Goal: Task Accomplishment & Management: Manage account settings

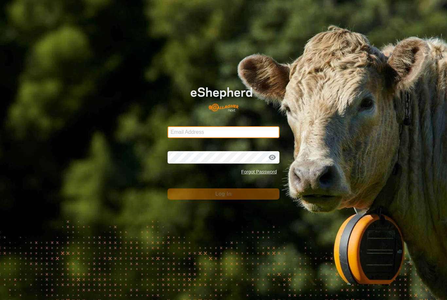
click at [219, 134] on input "Email Address" at bounding box center [223, 132] width 112 height 12
type input "[EMAIL_ADDRESS][DOMAIN_NAME]"
click at [223, 194] on button "Log In" at bounding box center [223, 193] width 112 height 11
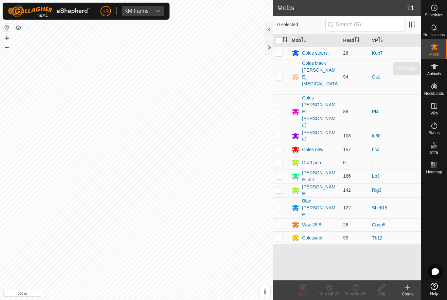
click at [435, 69] on icon at bounding box center [434, 67] width 8 height 8
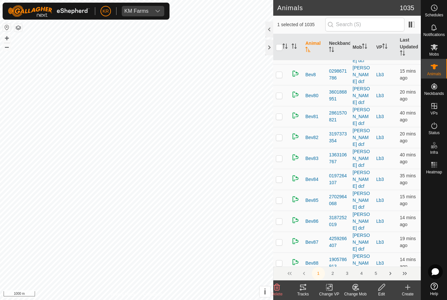
scroll to position [2722, 0]
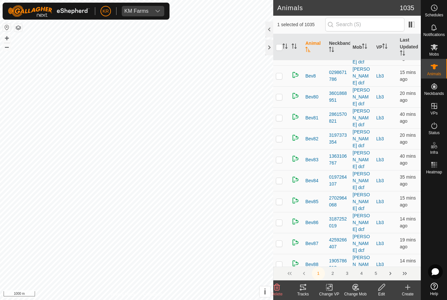
click at [334, 273] on button "2" at bounding box center [332, 273] width 13 height 13
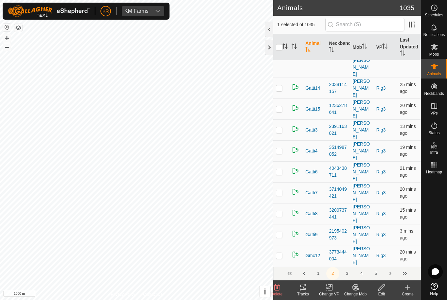
scroll to position [3364, 0]
click at [346, 275] on button "3" at bounding box center [346, 273] width 13 height 13
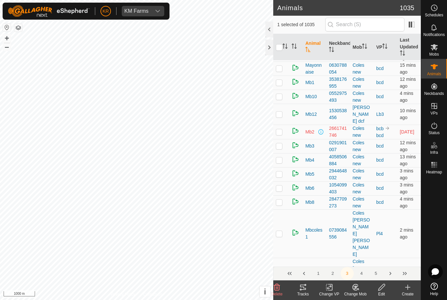
scroll to position [2999, 0]
click at [361, 273] on button "4" at bounding box center [361, 273] width 13 height 13
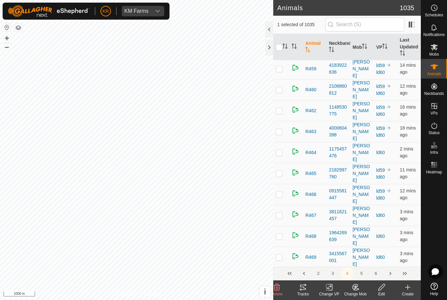
scroll to position [0, 0]
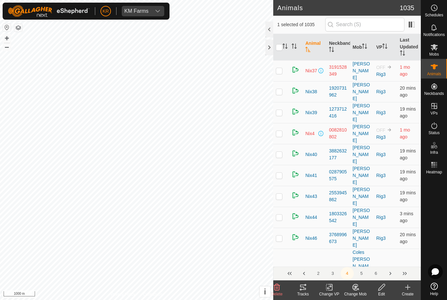
click at [362, 276] on button "5" at bounding box center [361, 273] width 13 height 13
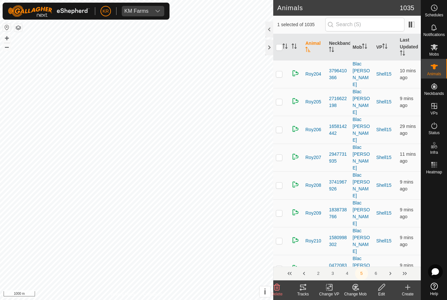
click at [343, 272] on button "4" at bounding box center [346, 273] width 13 height 13
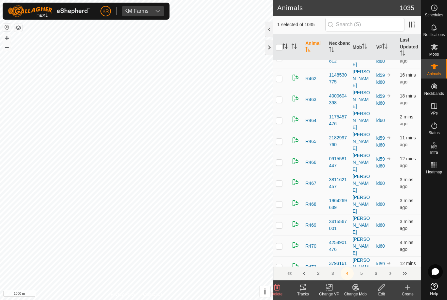
scroll to position [3030, 0]
click at [359, 274] on button "5" at bounding box center [361, 273] width 13 height 13
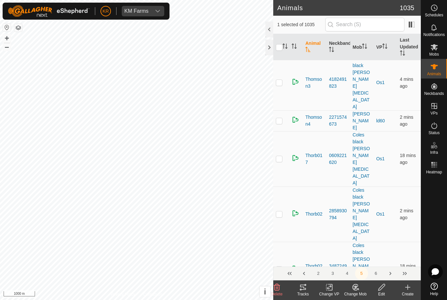
scroll to position [2203, 0]
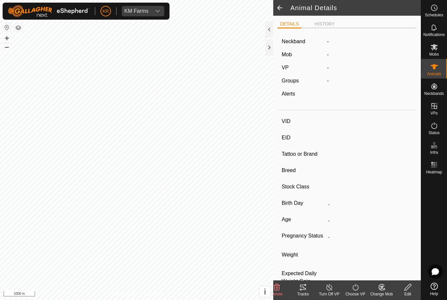
type input "Un7"
type input "-"
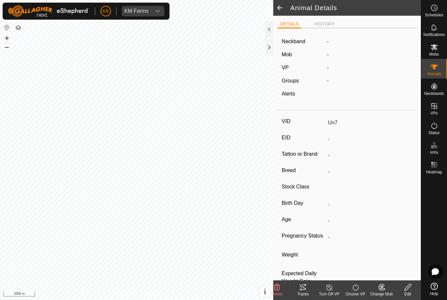
type input "0 kg"
type input "-"
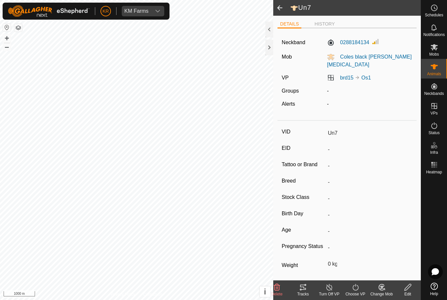
click at [281, 8] on span at bounding box center [279, 8] width 13 height 16
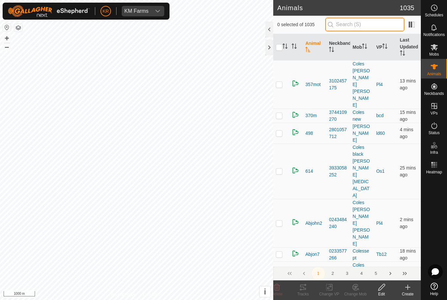
click at [368, 27] on input "text" at bounding box center [364, 25] width 79 height 14
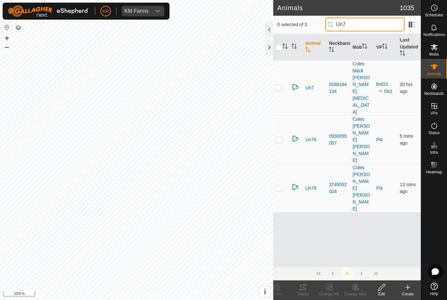
type input "Un7"
click at [282, 85] on p-checkbox at bounding box center [279, 87] width 7 height 5
checkbox input "true"
click at [410, 285] on icon at bounding box center [408, 287] width 8 height 8
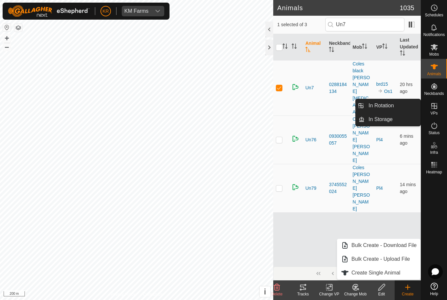
click at [389, 106] on span "In Rotation" at bounding box center [380, 106] width 25 height 8
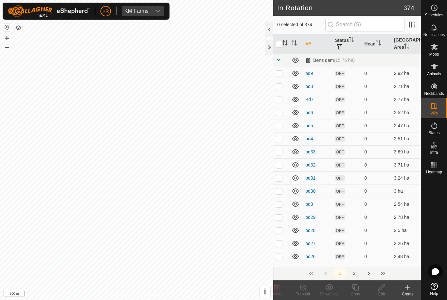
click at [406, 285] on icon at bounding box center [408, 287] width 8 height 8
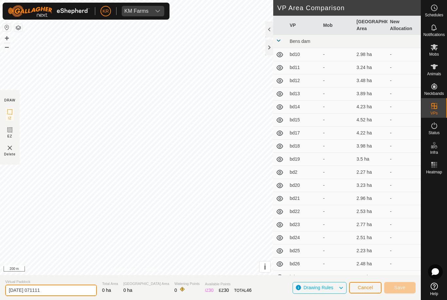
click at [45, 287] on input "2025-08-14 071111" at bounding box center [51, 290] width 92 height 11
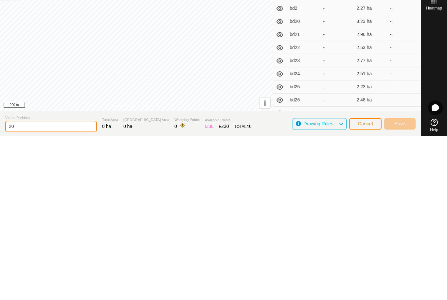
type input "2"
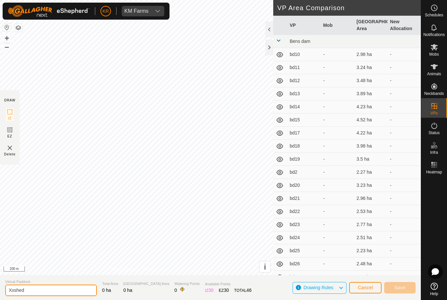
type input "Xxshed"
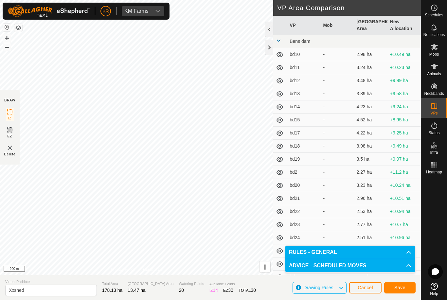
click at [403, 286] on span "Save" at bounding box center [399, 287] width 11 height 5
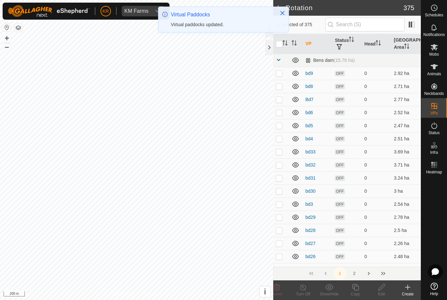
click at [131, 15] on span "KM Farms" at bounding box center [136, 11] width 29 height 10
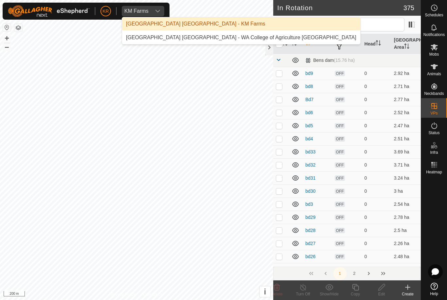
click at [144, 38] on div "[GEOGRAPHIC_DATA] [GEOGRAPHIC_DATA] - WA College of Agriculture [GEOGRAPHIC_DAT…" at bounding box center [241, 38] width 230 height 8
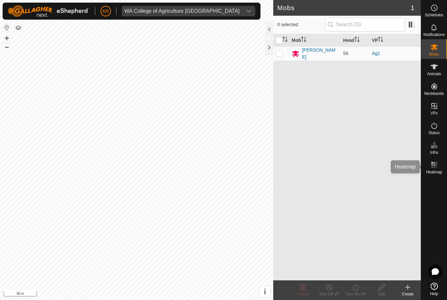
click at [439, 174] on span "Heatmap" at bounding box center [434, 172] width 16 height 4
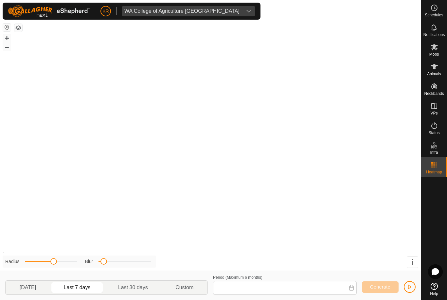
type input "[DATE] - [DATE]"
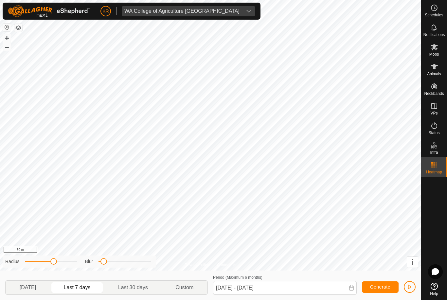
click at [128, 257] on div "Radius Blur" at bounding box center [79, 261] width 153 height 12
click at [129, 258] on div "Blur" at bounding box center [118, 261] width 66 height 7
click at [132, 258] on div "Blur" at bounding box center [118, 261] width 66 height 7
click at [123, 261] on div at bounding box center [124, 261] width 52 height 1
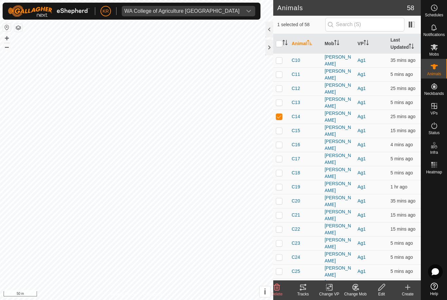
checkbox input "true"
click at [304, 289] on icon at bounding box center [303, 287] width 8 height 8
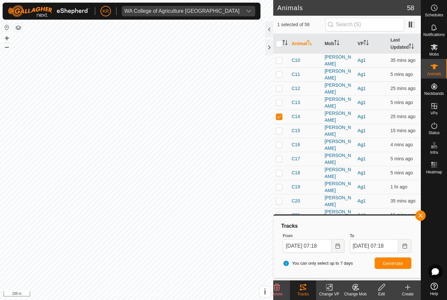
click at [281, 129] on td at bounding box center [281, 131] width 16 height 14
checkbox input "true"
click at [286, 142] on td at bounding box center [281, 145] width 16 height 14
checkbox input "true"
click at [280, 156] on p-checkbox at bounding box center [279, 158] width 7 height 5
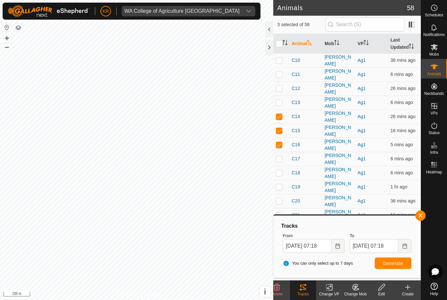
checkbox input "true"
click at [280, 103] on td at bounding box center [281, 103] width 16 height 14
checkbox input "true"
click at [278, 86] on p-checkbox at bounding box center [279, 88] width 7 height 5
checkbox input "true"
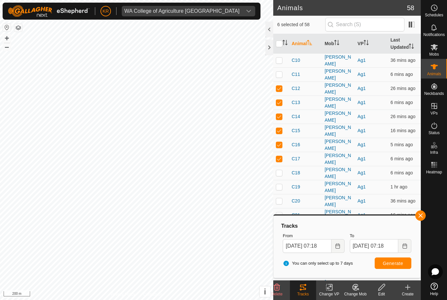
click at [281, 75] on p-checkbox at bounding box center [279, 74] width 7 height 5
checkbox input "true"
click at [280, 60] on p-checkbox at bounding box center [279, 60] width 7 height 5
checkbox input "true"
click at [282, 170] on p-checkbox at bounding box center [279, 172] width 7 height 5
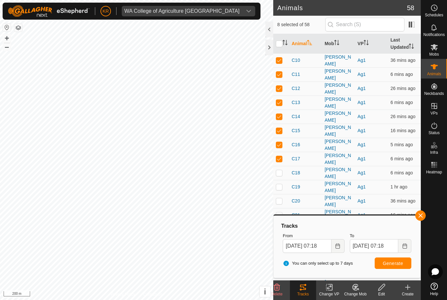
checkbox input "true"
click at [394, 262] on span "Generate" at bounding box center [393, 263] width 20 height 5
click at [413, 25] on span at bounding box center [411, 24] width 10 height 10
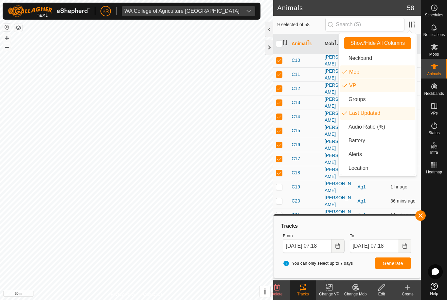
click at [386, 128] on li "Audio Ratio (%)" at bounding box center [377, 126] width 75 height 13
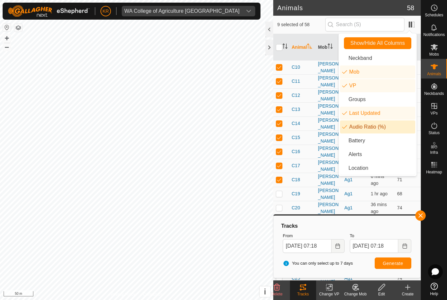
click at [396, 228] on div "Tracks" at bounding box center [347, 226] width 134 height 8
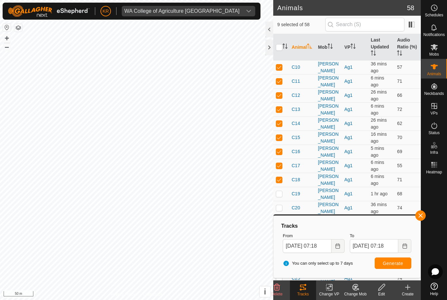
click at [277, 50] on input "checkbox" at bounding box center [279, 47] width 7 height 7
checkbox input "true"
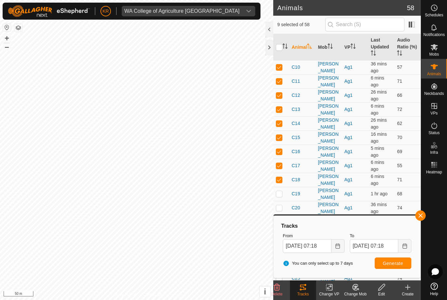
checkbox input "true"
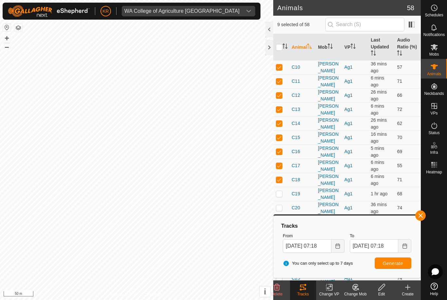
checkbox input "true"
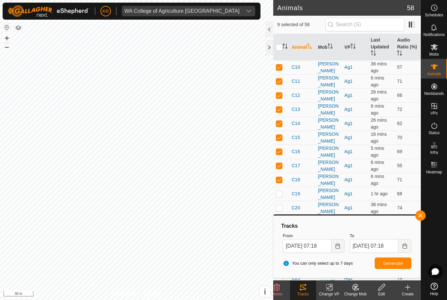
checkbox input "true"
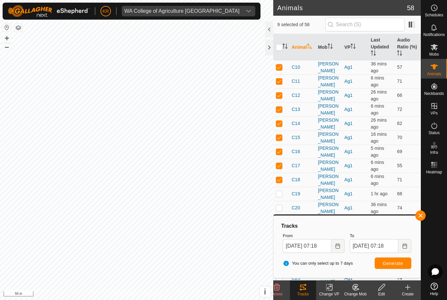
checkbox input "true"
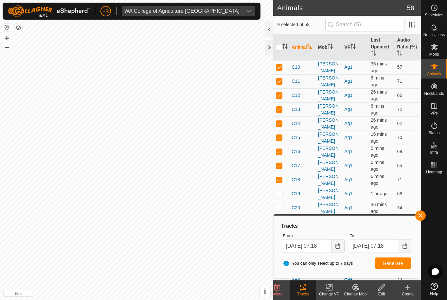
checkbox input "true"
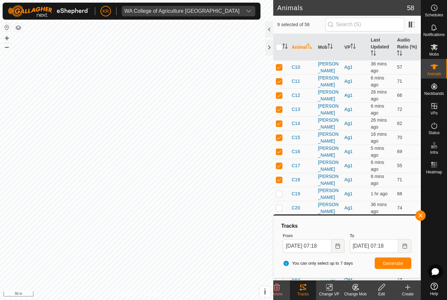
checkbox input "true"
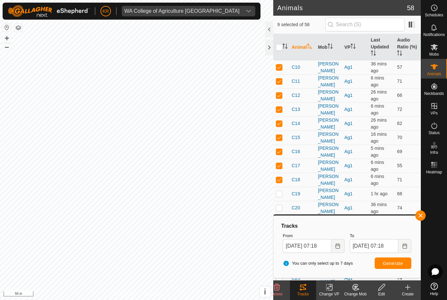
checkbox input "true"
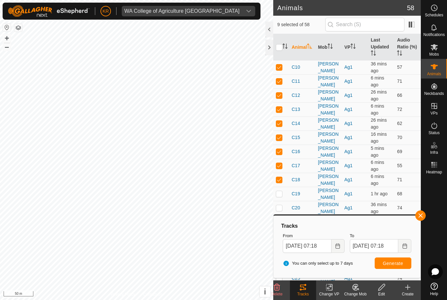
checkbox input "true"
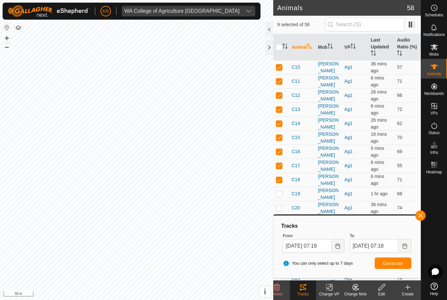
checkbox input "true"
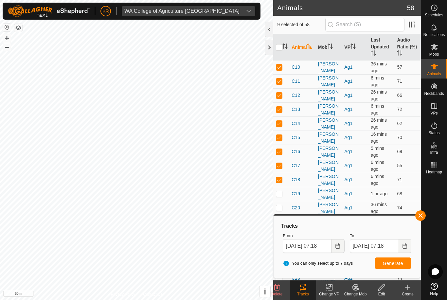
checkbox input "true"
click at [281, 49] on input "checkbox" at bounding box center [279, 47] width 7 height 7
checkbox input "false"
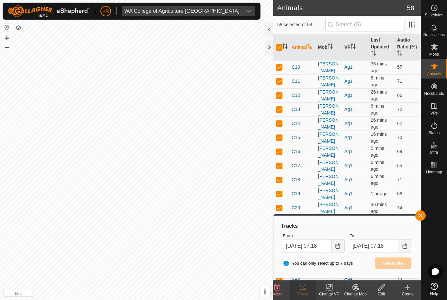
checkbox input "false"
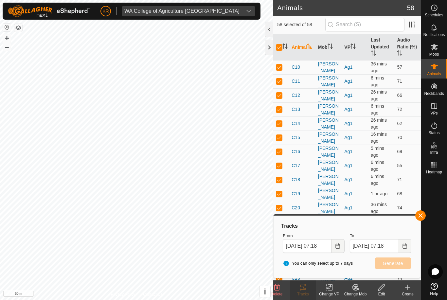
checkbox input "false"
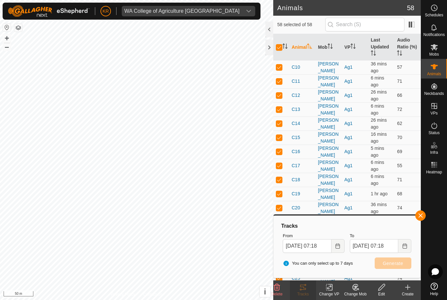
checkbox input "false"
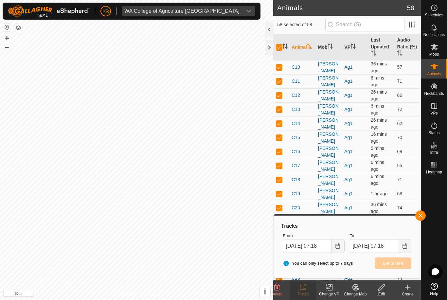
checkbox input "false"
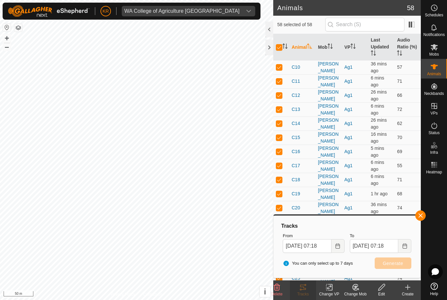
checkbox input "false"
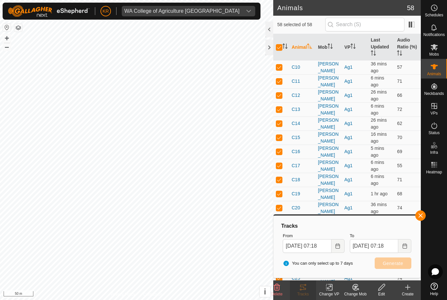
checkbox input "false"
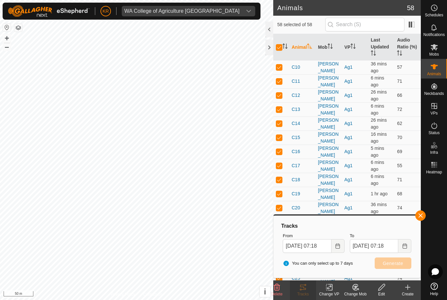
checkbox input "false"
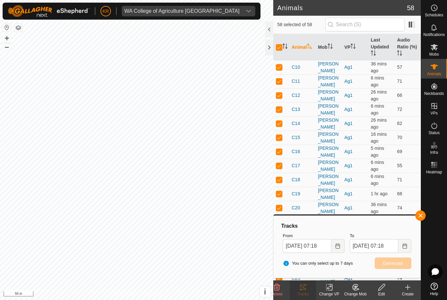
checkbox input "false"
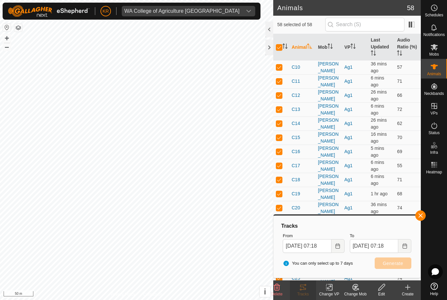
checkbox input "false"
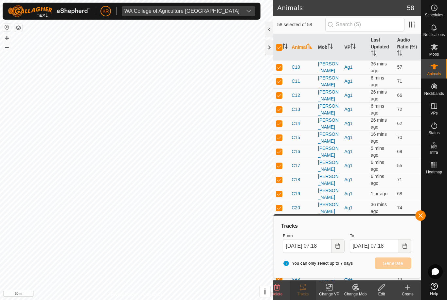
checkbox input "false"
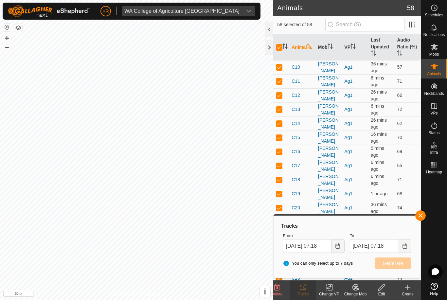
checkbox input "false"
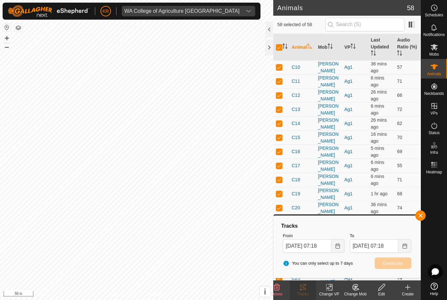
checkbox input "false"
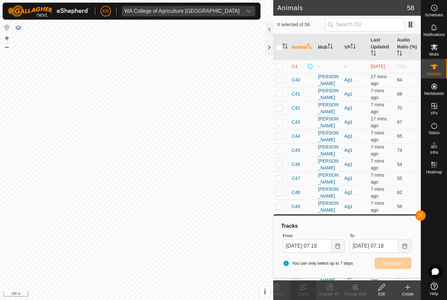
scroll to position [436, 0]
click at [283, 65] on td at bounding box center [281, 66] width 16 height 13
checkbox input "true"
click at [382, 67] on span "[DATE]" at bounding box center [378, 65] width 14 height 5
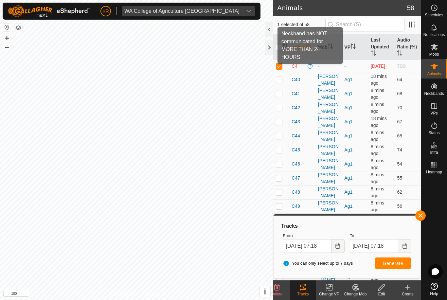
click at [308, 69] on span at bounding box center [309, 65] width 5 height 5
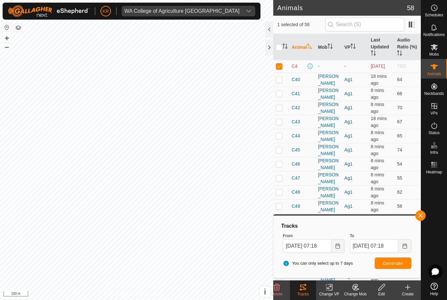
click at [311, 69] on span at bounding box center [309, 65] width 5 height 5
click at [311, 68] on span at bounding box center [309, 65] width 5 height 5
click at [176, 9] on div "WA College of Agriculture [GEOGRAPHIC_DATA]" at bounding box center [181, 11] width 115 height 5
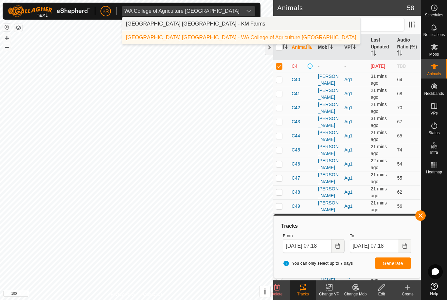
click at [184, 21] on div "[GEOGRAPHIC_DATA] [GEOGRAPHIC_DATA] - KM Farms" at bounding box center [195, 24] width 139 height 8
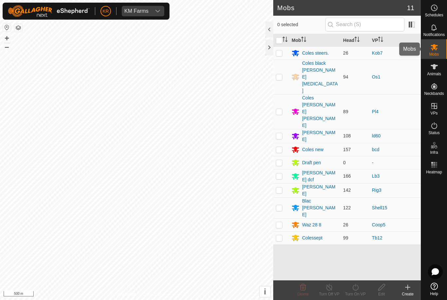
click at [439, 45] on es-mob-svg-icon at bounding box center [434, 47] width 12 height 10
click at [281, 235] on p-checkbox at bounding box center [279, 237] width 7 height 5
checkbox input "true"
click at [357, 290] on icon at bounding box center [355, 287] width 6 height 7
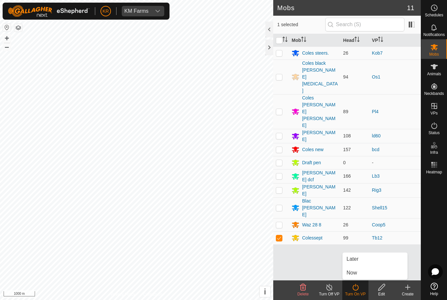
click at [367, 274] on link "Now" at bounding box center [374, 272] width 65 height 13
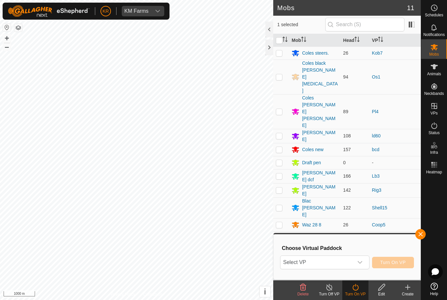
click at [358, 264] on icon "dropdown trigger" at bounding box center [359, 262] width 5 height 5
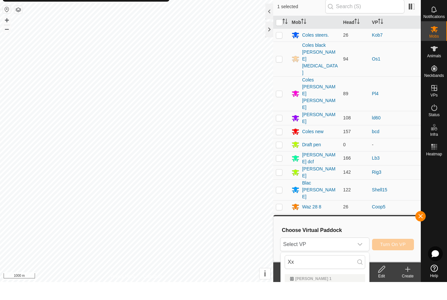
scroll to position [18, 0]
type input "Xx"
click at [322, 282] on div "[PERSON_NAME] 1" at bounding box center [325, 278] width 80 height 9
click at [337, 290] on div "Xxshed 13.47 ha" at bounding box center [325, 293] width 80 height 8
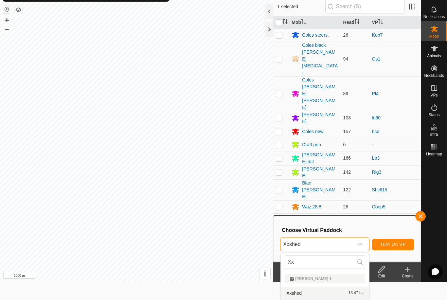
scroll to position [0, 0]
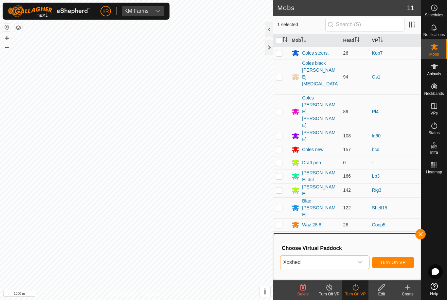
click at [392, 261] on span "Turn On VP" at bounding box center [393, 262] width 26 height 5
